Goal: Navigation & Orientation: Find specific page/section

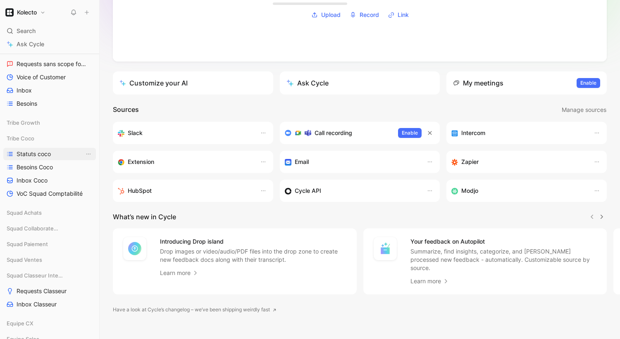
scroll to position [128, 0]
click at [36, 180] on span "Inbox Coco" at bounding box center [32, 180] width 31 height 8
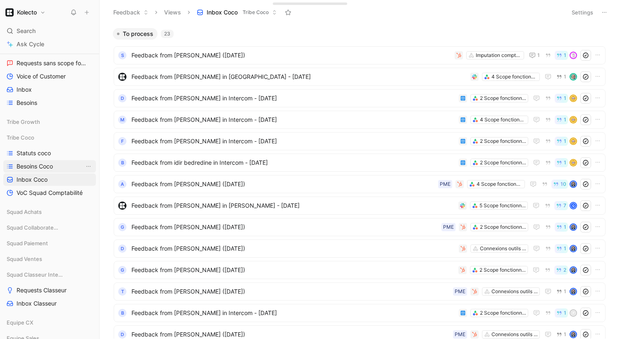
click at [44, 167] on span "Besoins Coco" at bounding box center [35, 166] width 36 height 8
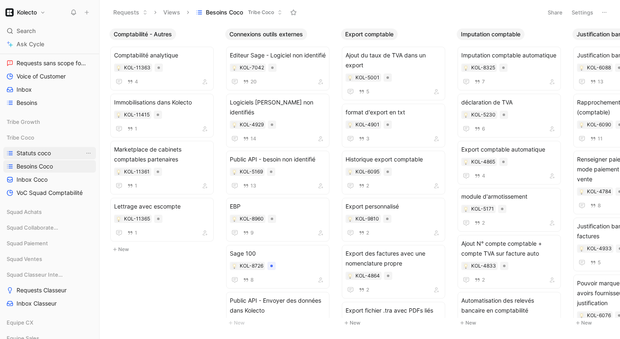
click at [45, 152] on span "Statuts coco" at bounding box center [34, 153] width 34 height 8
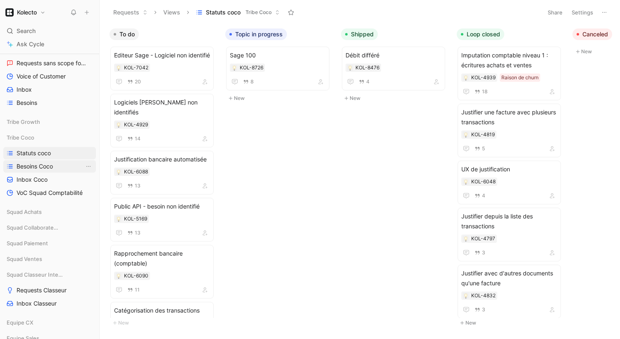
click at [43, 168] on span "Besoins Coco" at bounding box center [35, 166] width 36 height 8
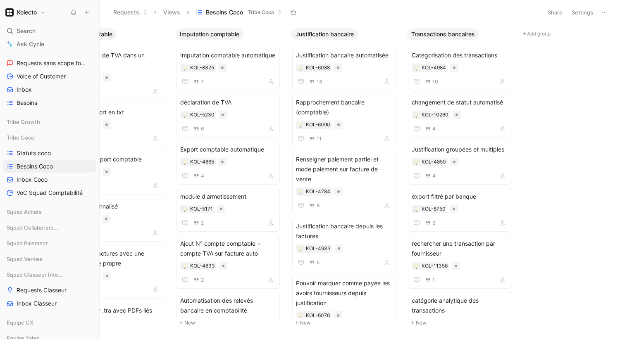
scroll to position [0, 299]
